Goal: Task Accomplishment & Management: Use online tool/utility

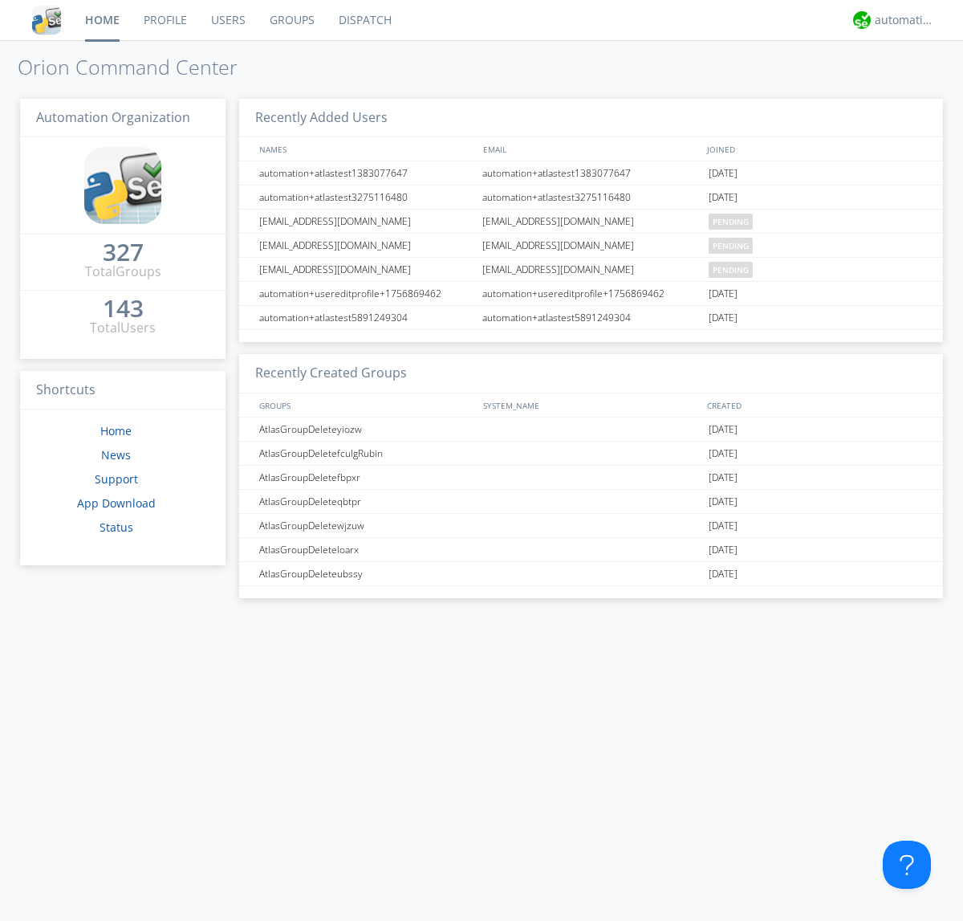
click at [364, 20] on link "Dispatch" at bounding box center [365, 20] width 77 height 40
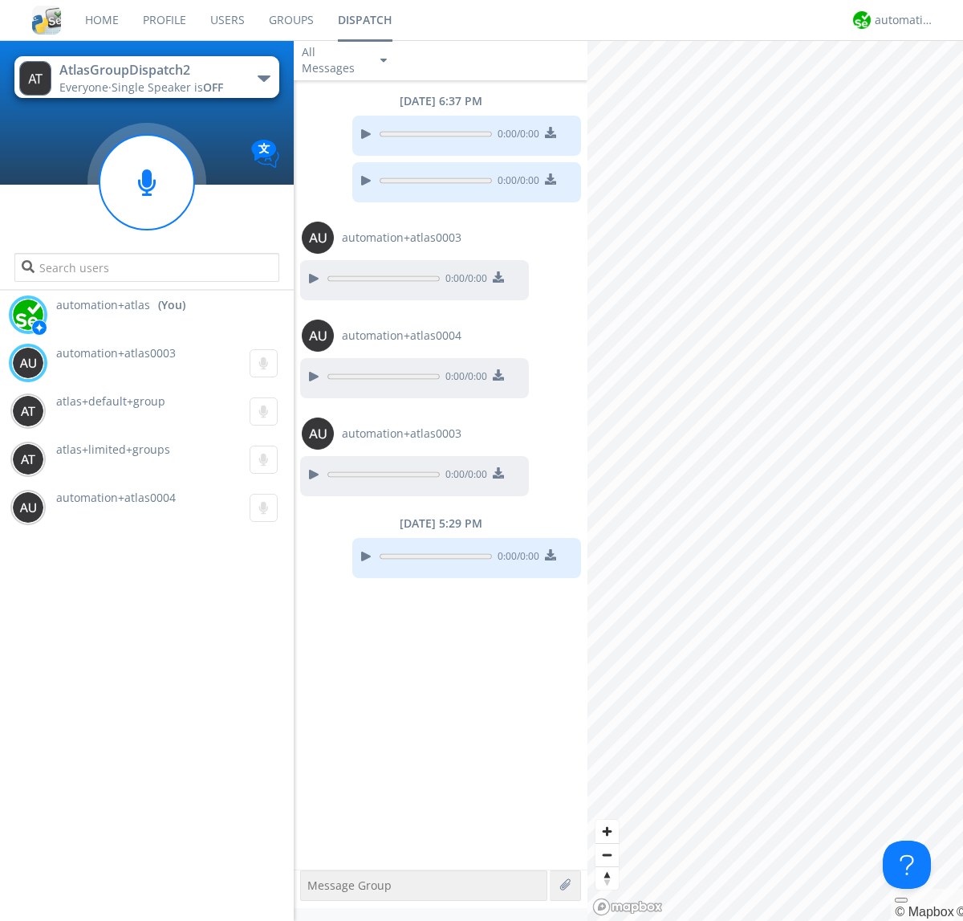
click at [263, 78] on div "button" at bounding box center [264, 78] width 13 height 6
click at [0, 0] on span "AtlasGroupDispatch" at bounding box center [0, 0] width 0 height 0
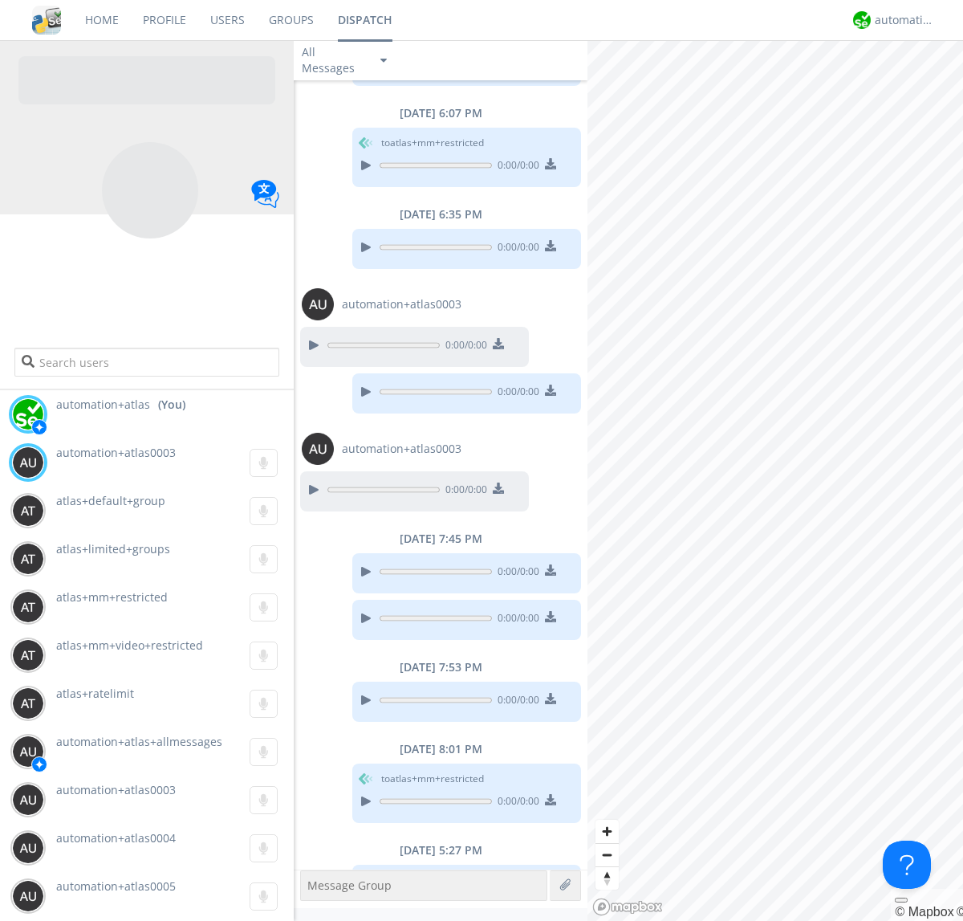
scroll to position [338, 0]
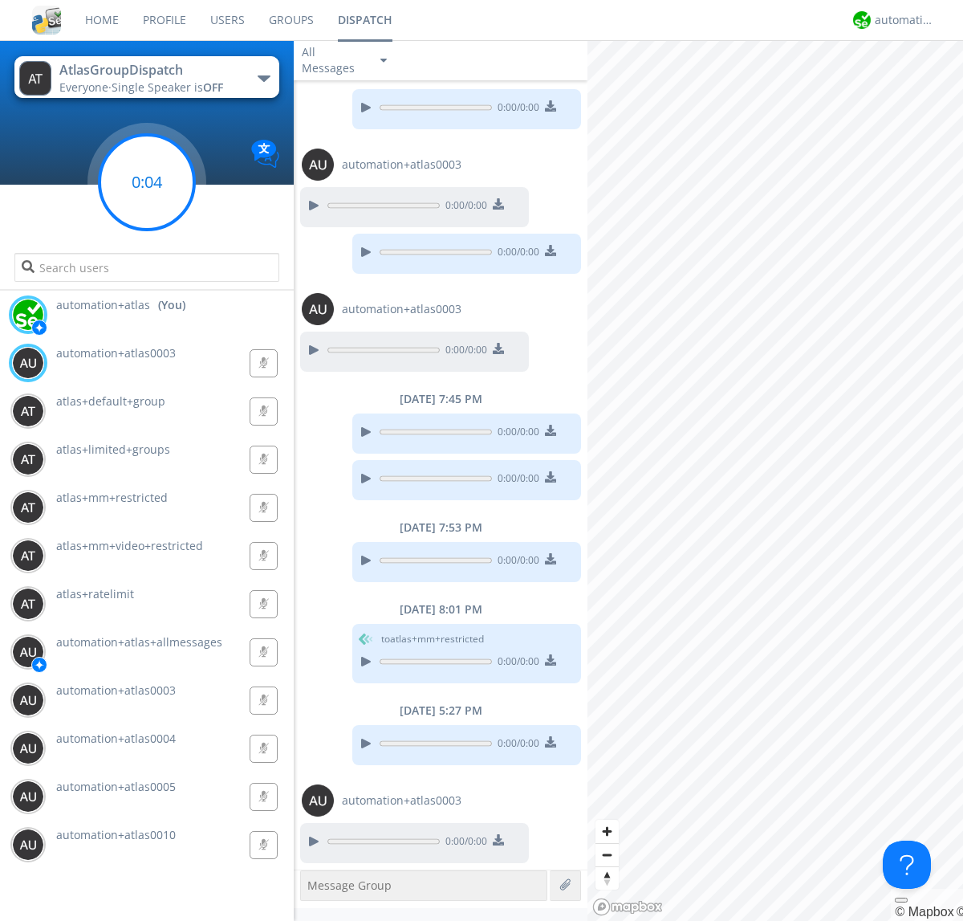
click at [147, 182] on g at bounding box center [147, 182] width 95 height 95
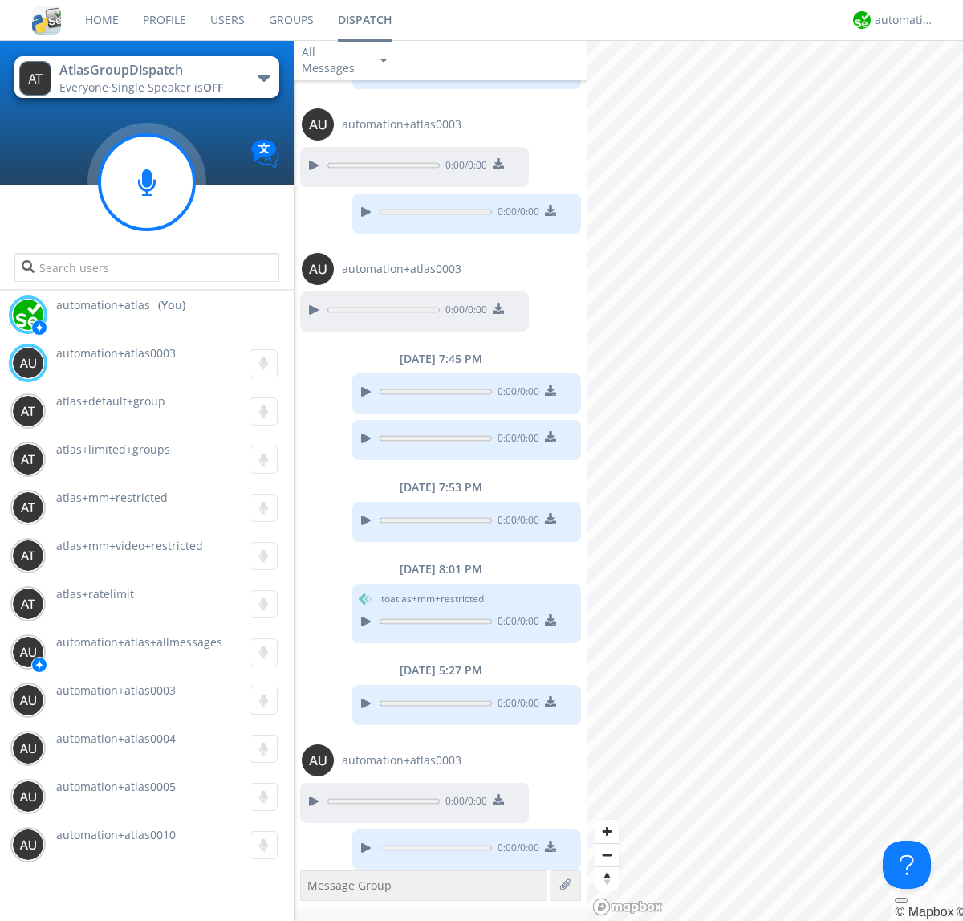
scroll to position [385, 0]
